Goal: Task Accomplishment & Management: Complete application form

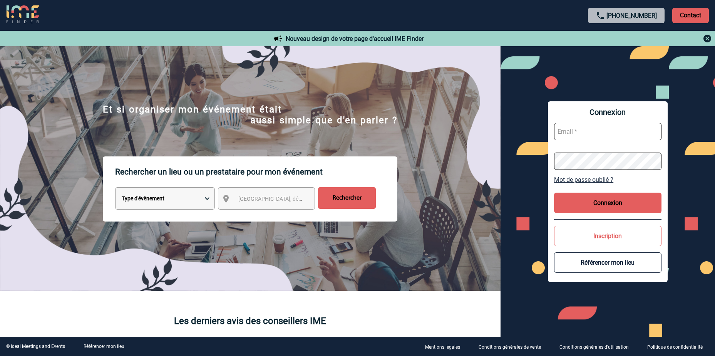
click at [576, 130] on input "text" at bounding box center [607, 131] width 107 height 17
type input "christelle.cirou@sanofi.com"
click at [585, 179] on link "Mot de passe oublié ?" at bounding box center [607, 179] width 107 height 7
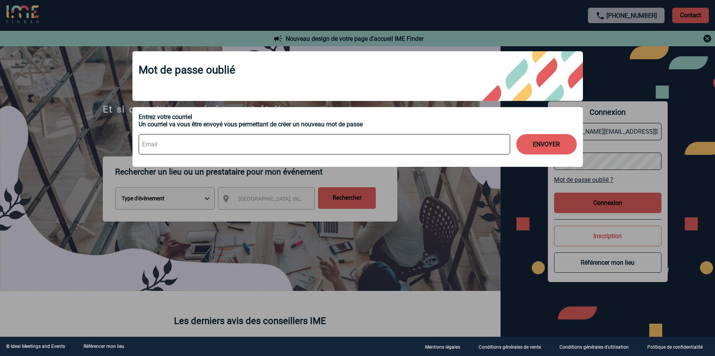
click at [278, 144] on input at bounding box center [324, 144] width 371 height 20
type input "christelle.cirou@sanofi.com"
click at [538, 143] on button "ENVOYER" at bounding box center [546, 144] width 60 height 20
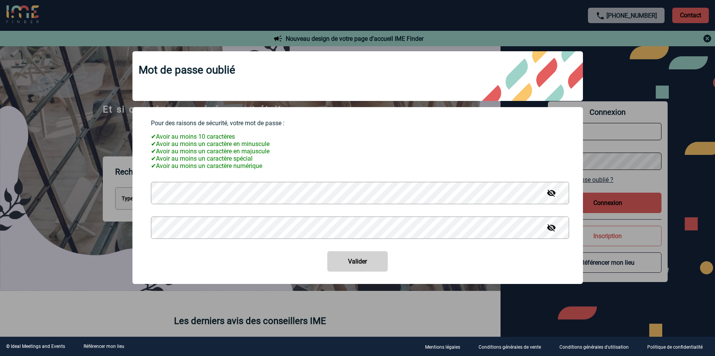
click at [552, 197] on img at bounding box center [550, 192] width 9 height 9
click at [366, 259] on button "Valider" at bounding box center [357, 261] width 60 height 20
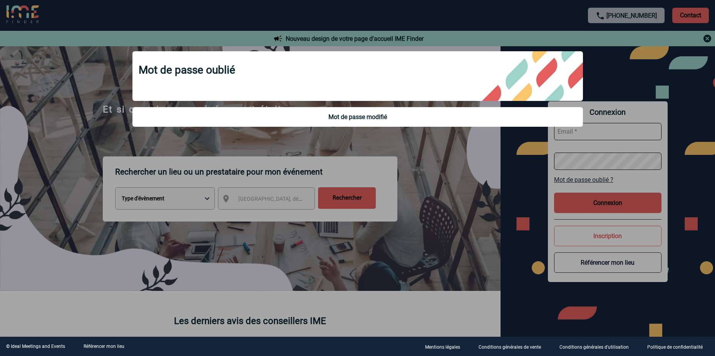
click at [593, 128] on div at bounding box center [357, 178] width 715 height 356
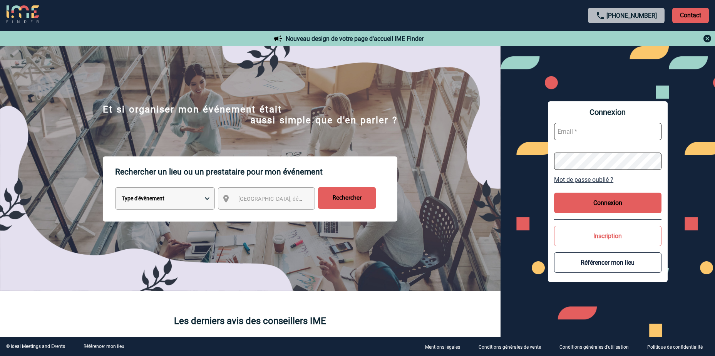
click at [575, 129] on input "text" at bounding box center [607, 131] width 107 height 17
type input "christelle.cirou@sanofi.com"
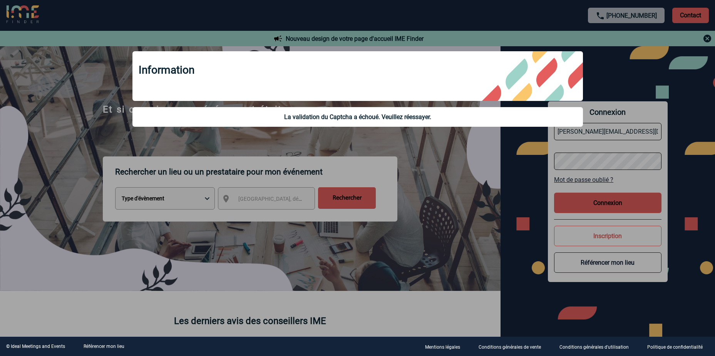
click at [433, 161] on div at bounding box center [357, 178] width 715 height 356
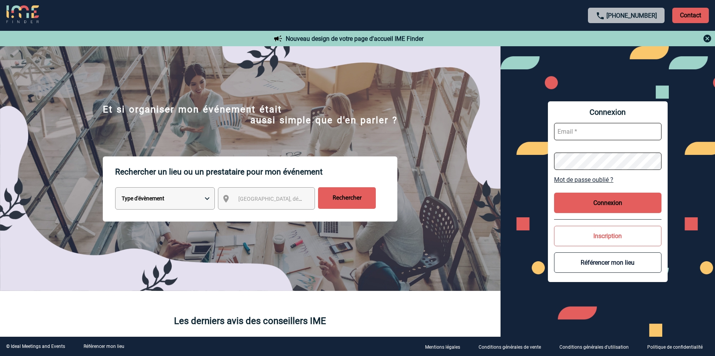
click at [575, 132] on input "text" at bounding box center [607, 131] width 107 height 17
type input "[PERSON_NAME][EMAIL_ADDRESS][DOMAIN_NAME]"
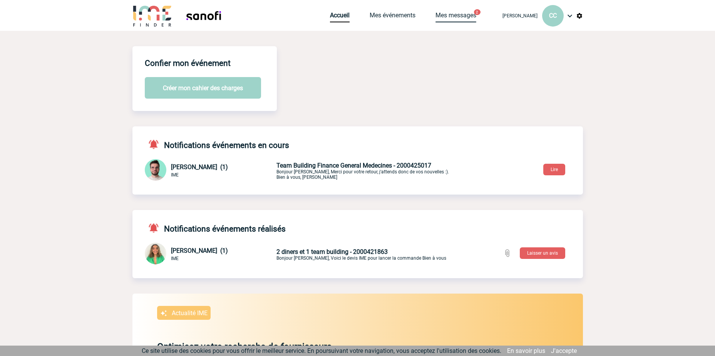
click at [456, 15] on link "Mes messages" at bounding box center [455, 17] width 41 height 11
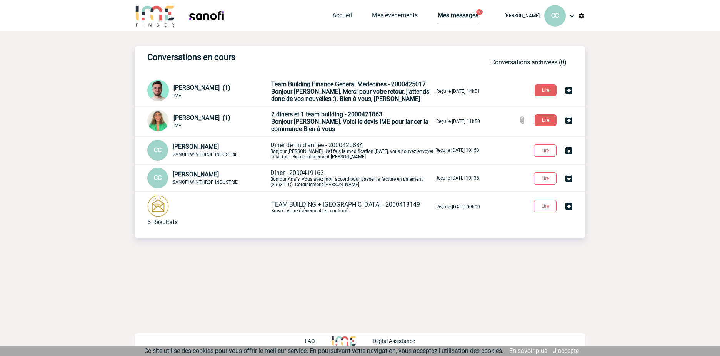
click at [326, 204] on span "TEAM BUILDING + [GEOGRAPHIC_DATA] - 2000418149" at bounding box center [345, 203] width 149 height 7
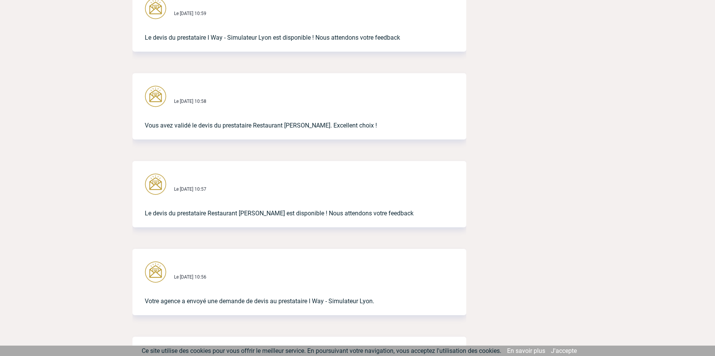
scroll to position [819, 0]
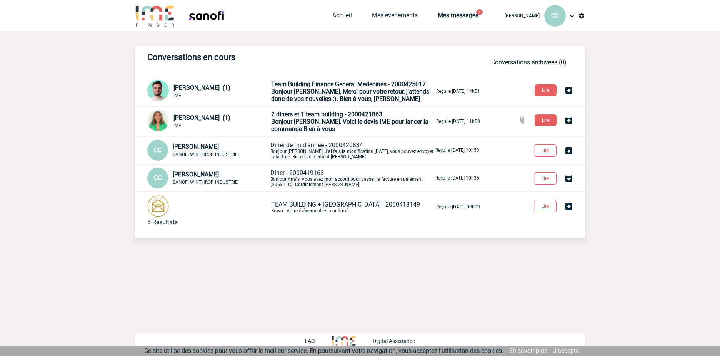
click at [308, 175] on span "Dîner - 2000419163" at bounding box center [296, 172] width 53 height 7
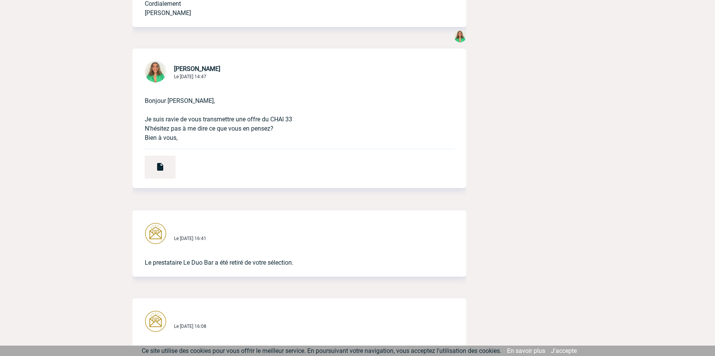
scroll to position [3109, 0]
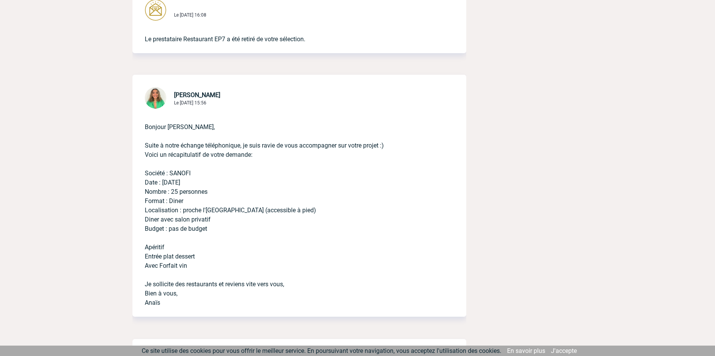
drag, startPoint x: 143, startPoint y: 248, endPoint x: 194, endPoint y: 269, distance: 54.8
click at [194, 269] on div "Bonjour Christelle, Suite à notre échange téléphonique, je suis ravie de vous a…" at bounding box center [299, 213] width 334 height 206
copy p "Apéritif Entrée plat dessert Avec Forfait vin"
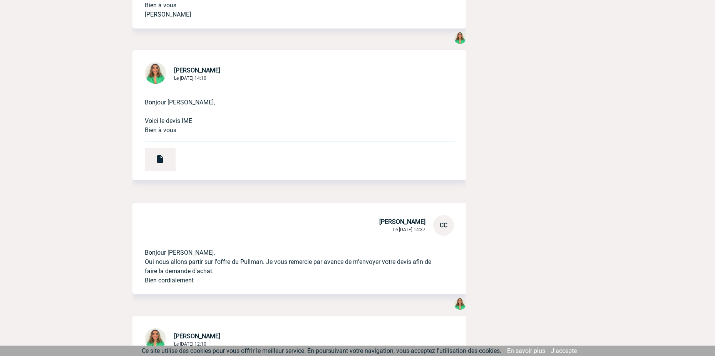
scroll to position [0, 0]
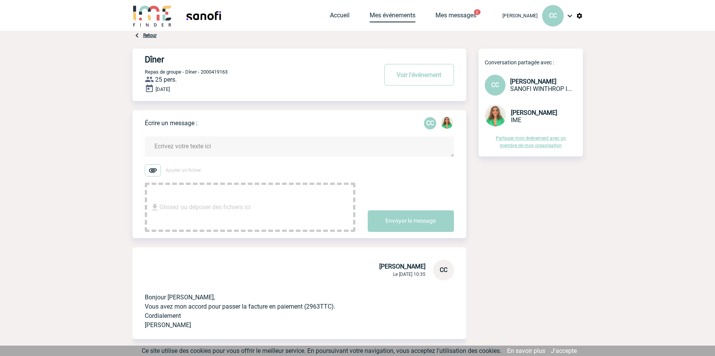
click at [400, 16] on link "Mes événements" at bounding box center [392, 17] width 46 height 11
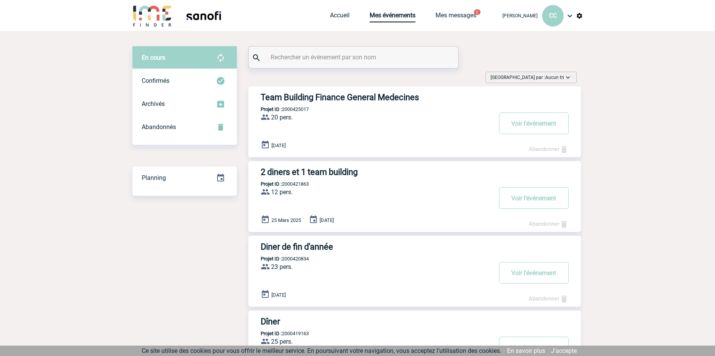
click at [397, 96] on h3 "Team Building Finance General Medecines" at bounding box center [375, 97] width 231 height 10
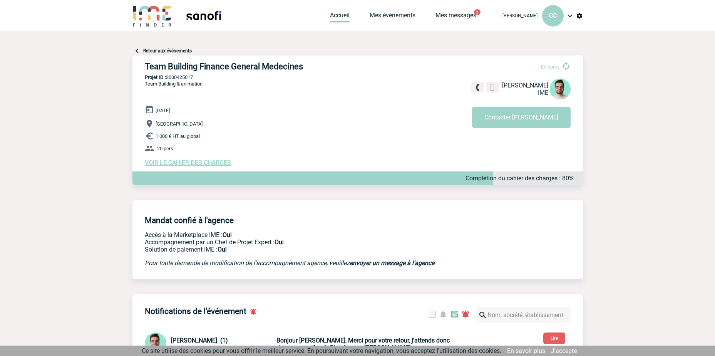
click at [339, 13] on link "Accueil" at bounding box center [340, 17] width 20 height 11
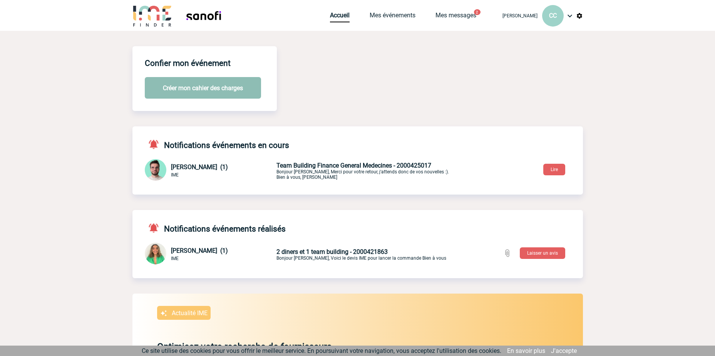
click at [189, 89] on button "Créer mon cahier des charges" at bounding box center [203, 88] width 116 height 22
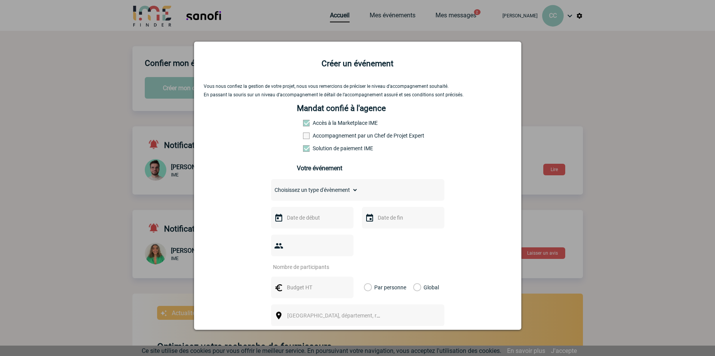
click at [345, 191] on select "Choisissez un type d'évènement Séminaire avec nuitée Séminaire sans nuitée Repa…" at bounding box center [314, 189] width 87 height 11
select select "3"
click at [271, 186] on select "Choisissez un type d'évènement Séminaire avec nuitée Séminaire sans nuitée Repa…" at bounding box center [314, 189] width 87 height 11
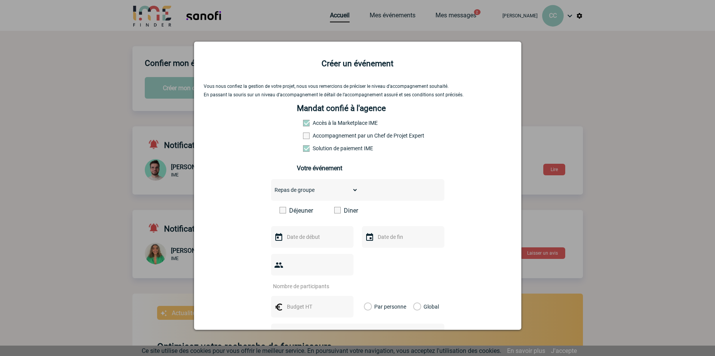
click at [334, 211] on span at bounding box center [337, 210] width 7 height 7
click at [0, 0] on input "Diner" at bounding box center [0, 0] width 0 height 0
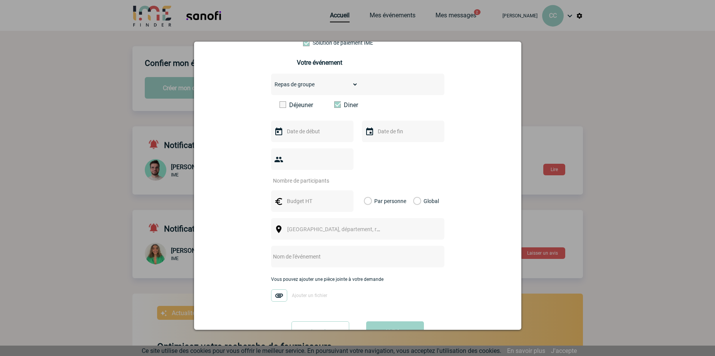
scroll to position [107, 0]
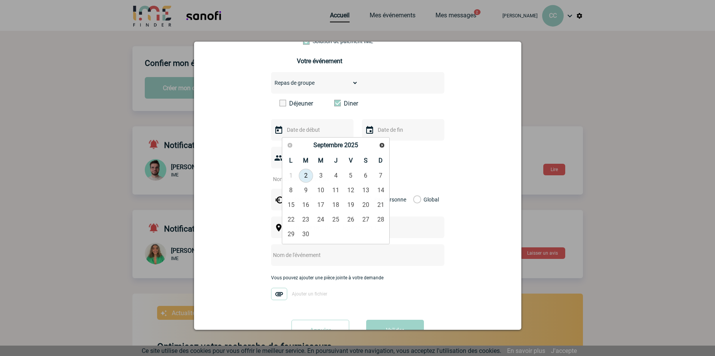
click at [307, 132] on input "text" at bounding box center [311, 130] width 53 height 10
click at [334, 218] on link "25" at bounding box center [336, 219] width 14 height 14
type input "[DATE]"
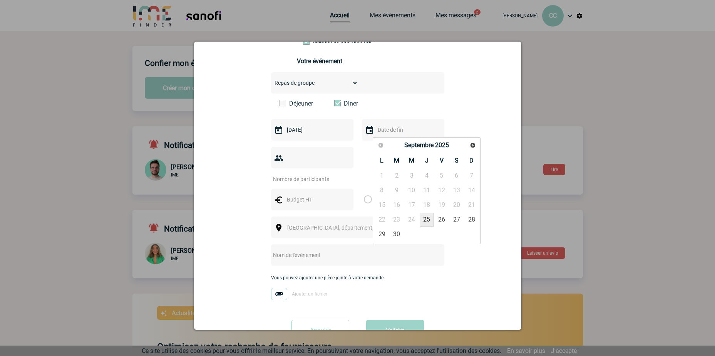
click at [378, 127] on input "text" at bounding box center [402, 130] width 53 height 10
click at [425, 219] on link "25" at bounding box center [426, 219] width 14 height 14
type input "25-09-2025"
click at [300, 174] on input "number" at bounding box center [307, 179] width 72 height 10
type input "16"
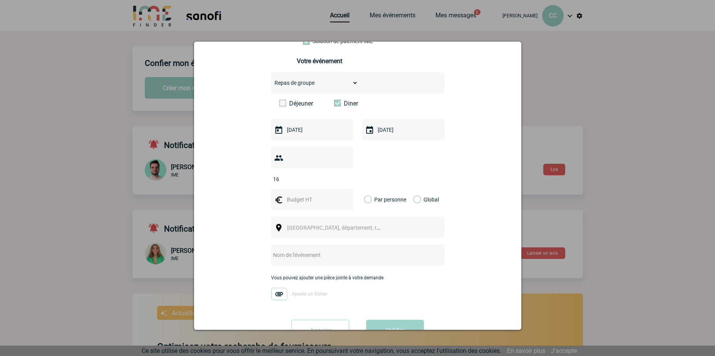
click at [364, 189] on label "Par personne" at bounding box center [368, 200] width 8 height 22
click at [0, 0] on input "Par personne" at bounding box center [0, 0] width 0 height 0
click at [322, 194] on input "text" at bounding box center [311, 199] width 53 height 10
type input "80"
click at [307, 224] on span "Ville, département, région..." at bounding box center [340, 227] width 107 height 6
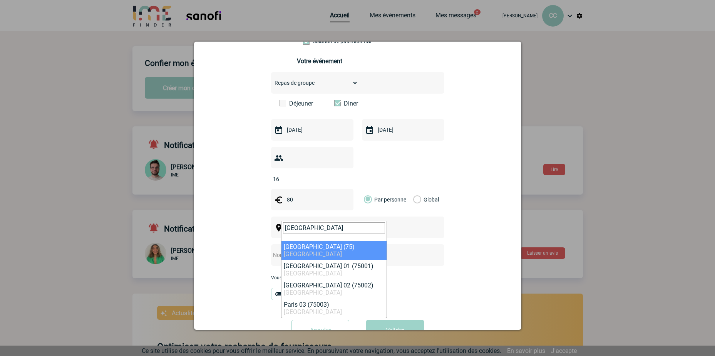
type input "Paris"
select select "3"
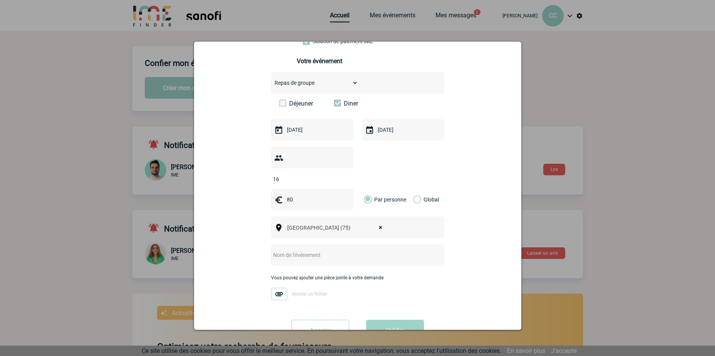
select select
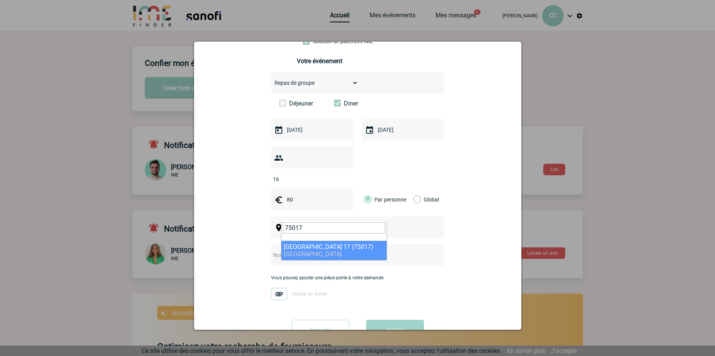
type input "75017"
select select "21"
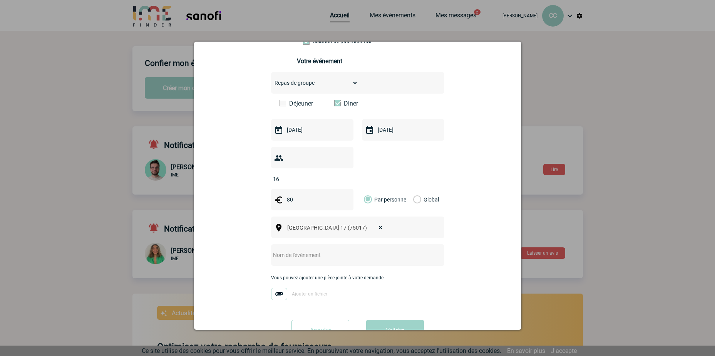
click at [306, 250] on input "text" at bounding box center [347, 255] width 153 height 10
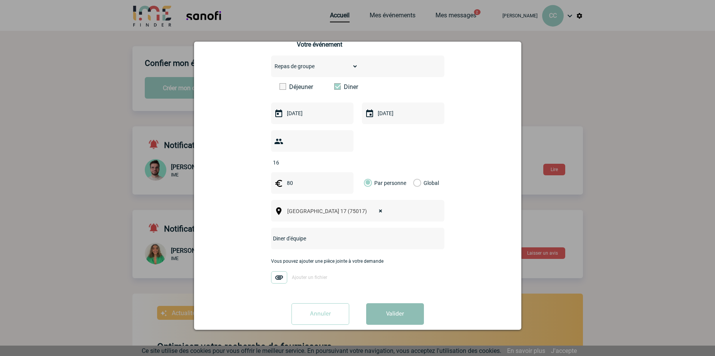
type input "Diner d'équipe"
click at [384, 303] on button "Valider" at bounding box center [395, 314] width 58 height 22
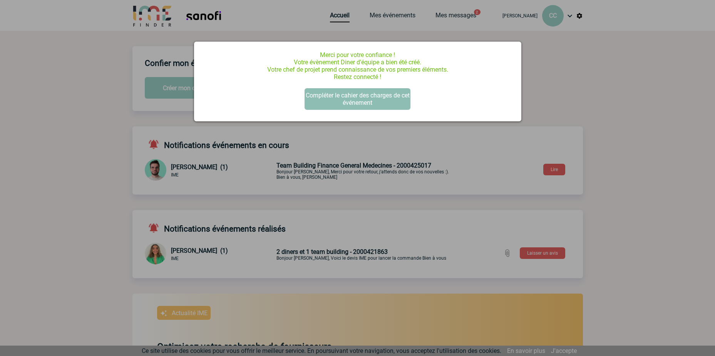
click at [354, 97] on button "Compléter le cahier des charges de cet événement" at bounding box center [357, 99] width 106 height 22
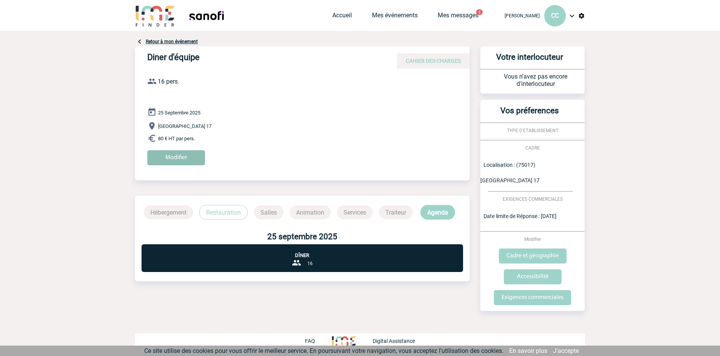
click at [174, 152] on input "Modifier" at bounding box center [176, 157] width 58 height 15
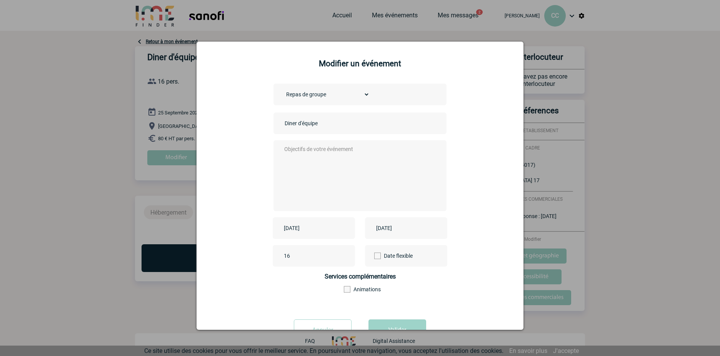
click at [291, 148] on textarea at bounding box center [358, 175] width 152 height 62
paste textarea "Apéritif Entrée plat dessert Avec Forfait vin"
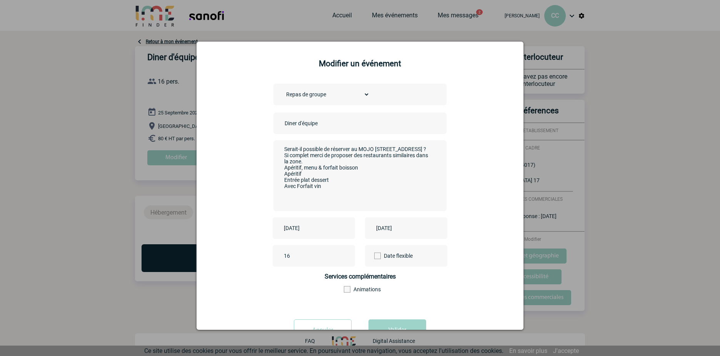
click at [282, 173] on div "Serait-il possible de réserver au MOJO [STREET_ADDRESS] ? Si complet merci de p…" at bounding box center [360, 175] width 173 height 71
drag, startPoint x: 281, startPoint y: 174, endPoint x: 364, endPoint y: 177, distance: 83.2
click at [364, 177] on textarea "Serait-il possible de réserver au MOJO [STREET_ADDRESS] ? Si complet merci de p…" at bounding box center [358, 175] width 152 height 62
click at [331, 195] on textarea "Serait-il possible de réserver au MOJO [STREET_ADDRESS] ? Si complet merci de p…" at bounding box center [358, 175] width 152 height 62
type textarea "Serait-il possible de réserver au MOJO [STREET_ADDRESS] ? Si complet merci de p…"
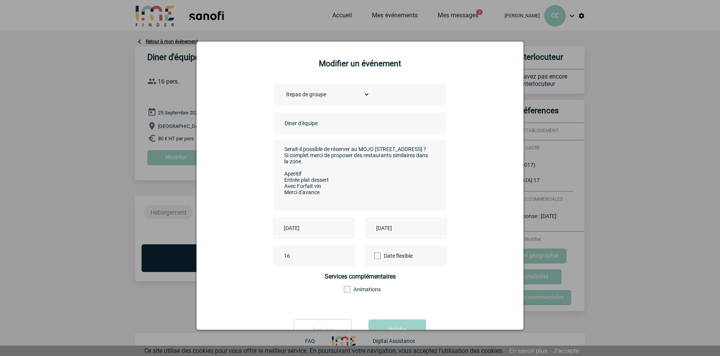
click at [365, 93] on select "Choisissez un type d'évènement Séminaire avec nuitée Séminaire sans nuitée Repa…" at bounding box center [326, 94] width 87 height 11
click at [283, 89] on select "Choisissez un type d'évènement Séminaire avec nuitée Séminaire sans nuitée Repa…" at bounding box center [326, 94] width 87 height 11
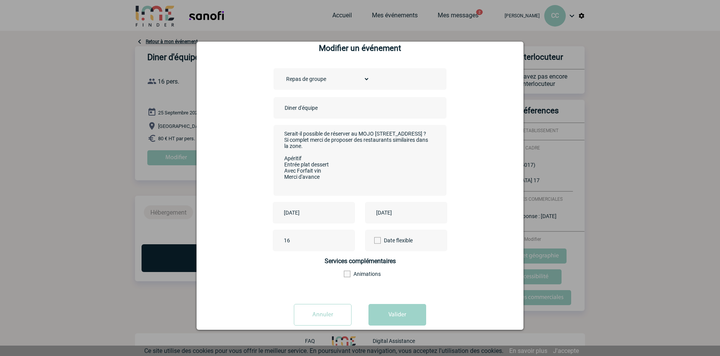
scroll to position [29, 0]
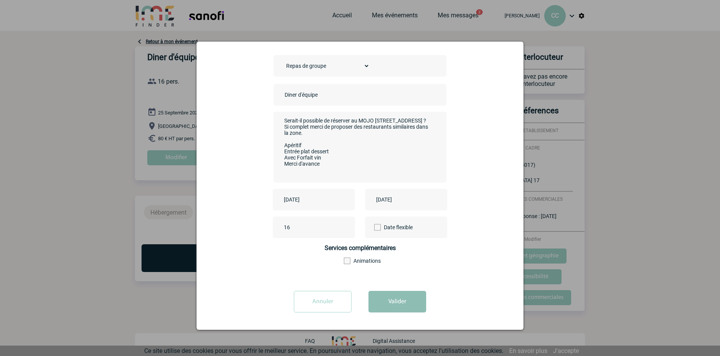
click at [399, 300] on button "Valider" at bounding box center [398, 301] width 58 height 22
